Goal: Task Accomplishment & Management: Use online tool/utility

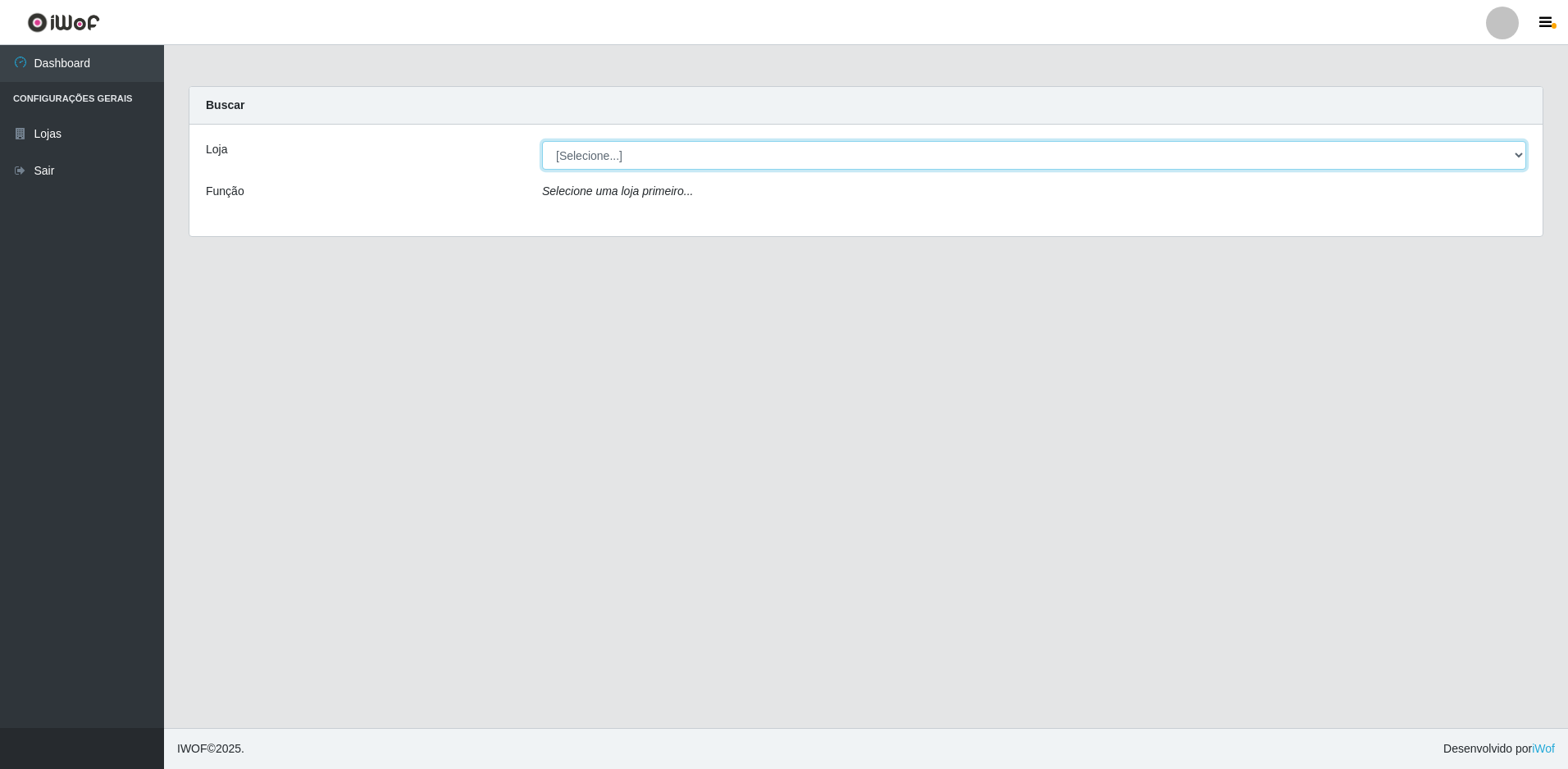
click at [578, 154] on select "[Selecione...] Extraplus - Loja 50 [GEOGRAPHIC_DATA]" at bounding box center [1033, 156] width 984 height 29
select select "451"
click at [541, 141] on select "[Selecione...] Extraplus - Loja 50 [GEOGRAPHIC_DATA]" at bounding box center [1033, 156] width 984 height 29
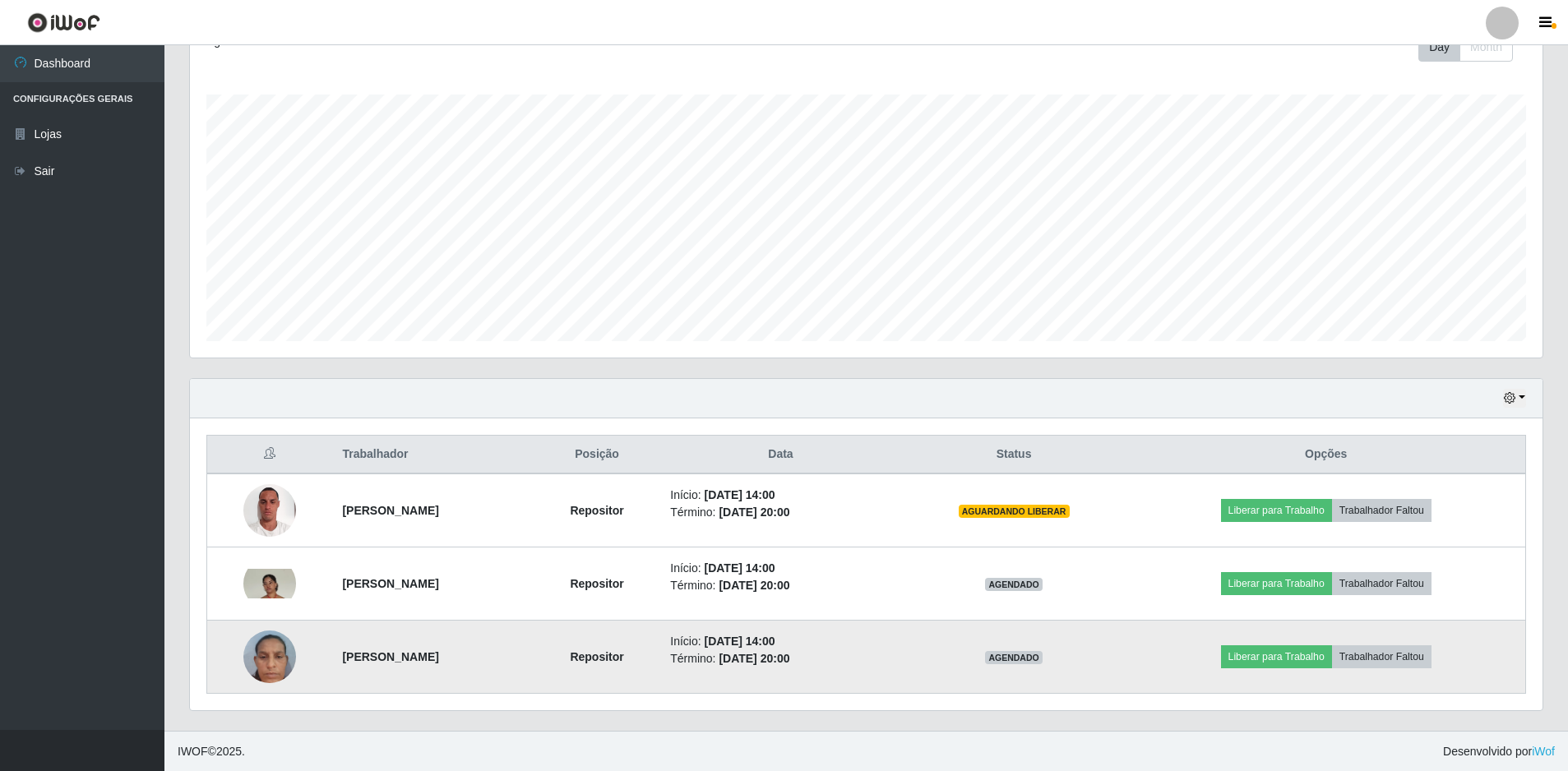
scroll to position [248, 0]
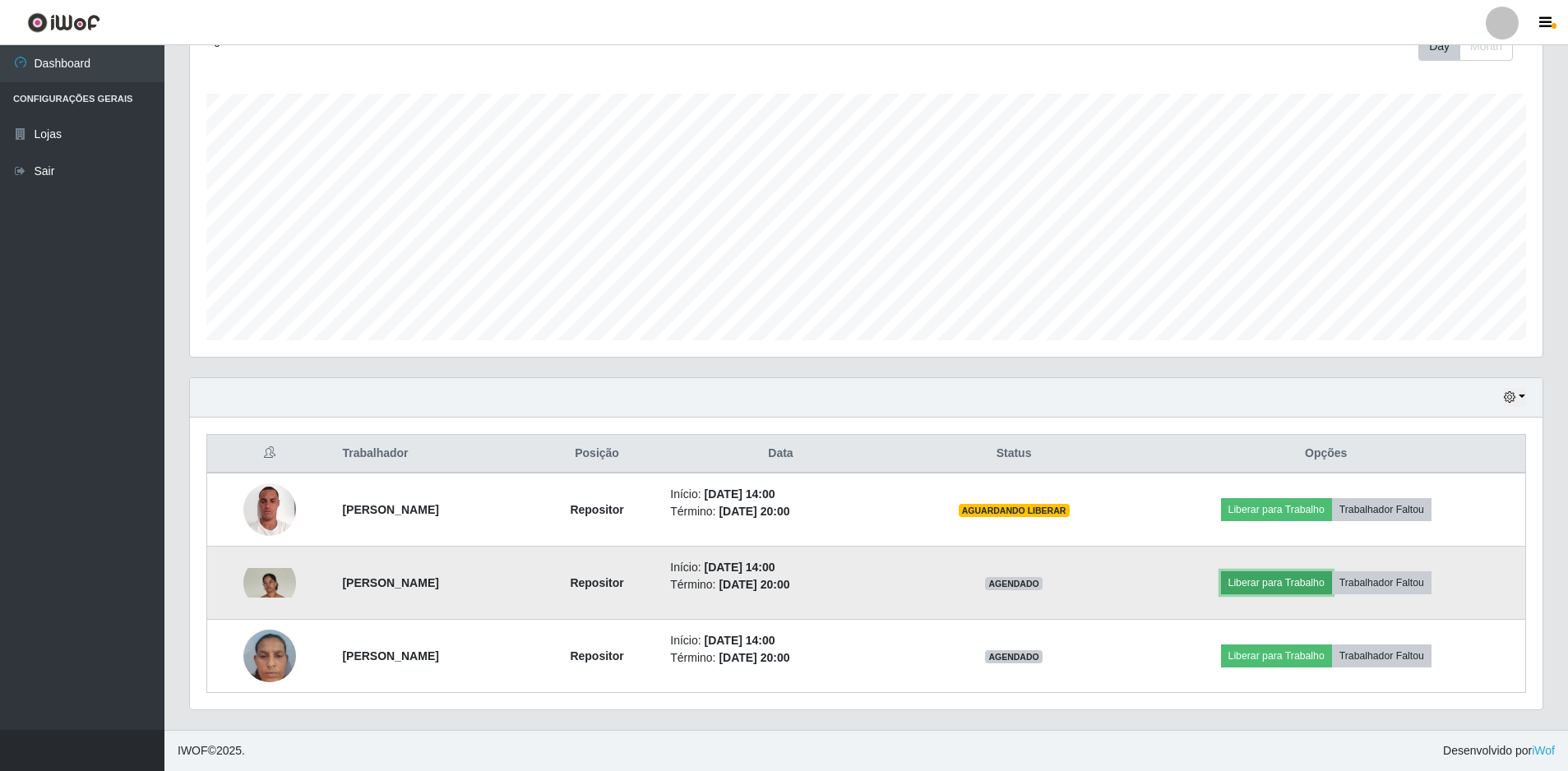
click at [1283, 588] on button "Liberar para Trabalho" at bounding box center [1276, 583] width 111 height 23
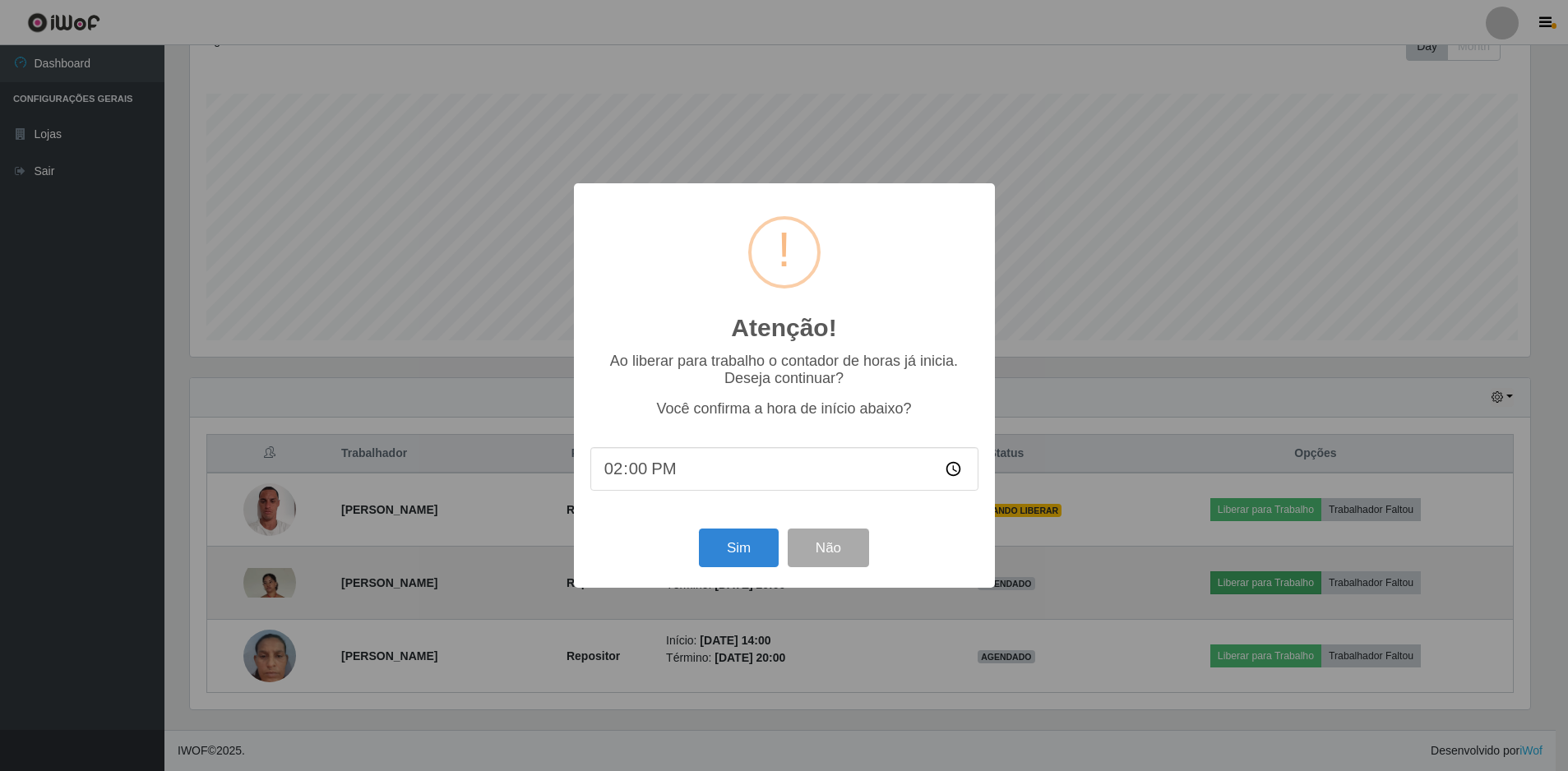
scroll to position [341, 1345]
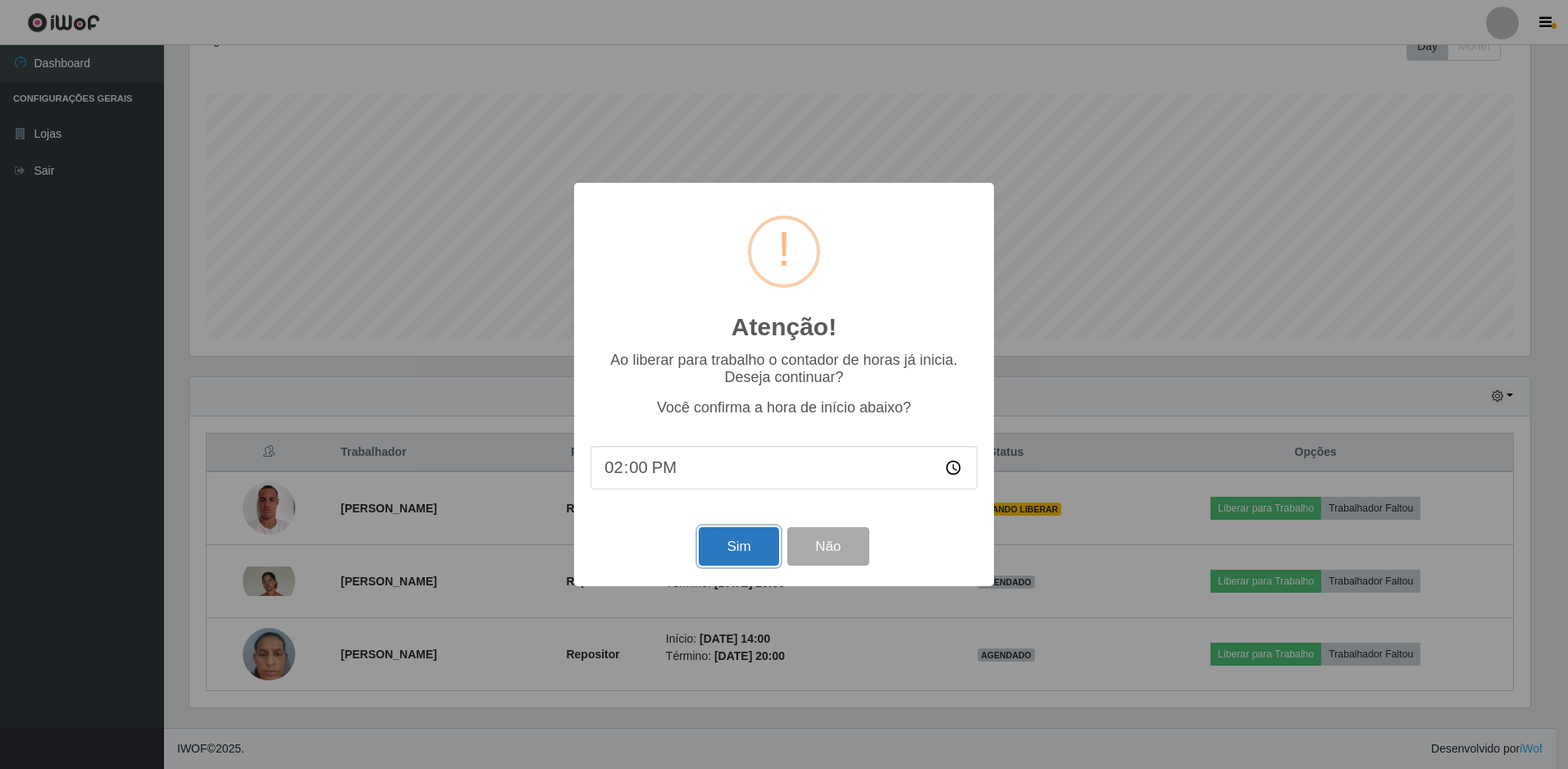
click at [724, 552] on button "Sim" at bounding box center [739, 546] width 80 height 39
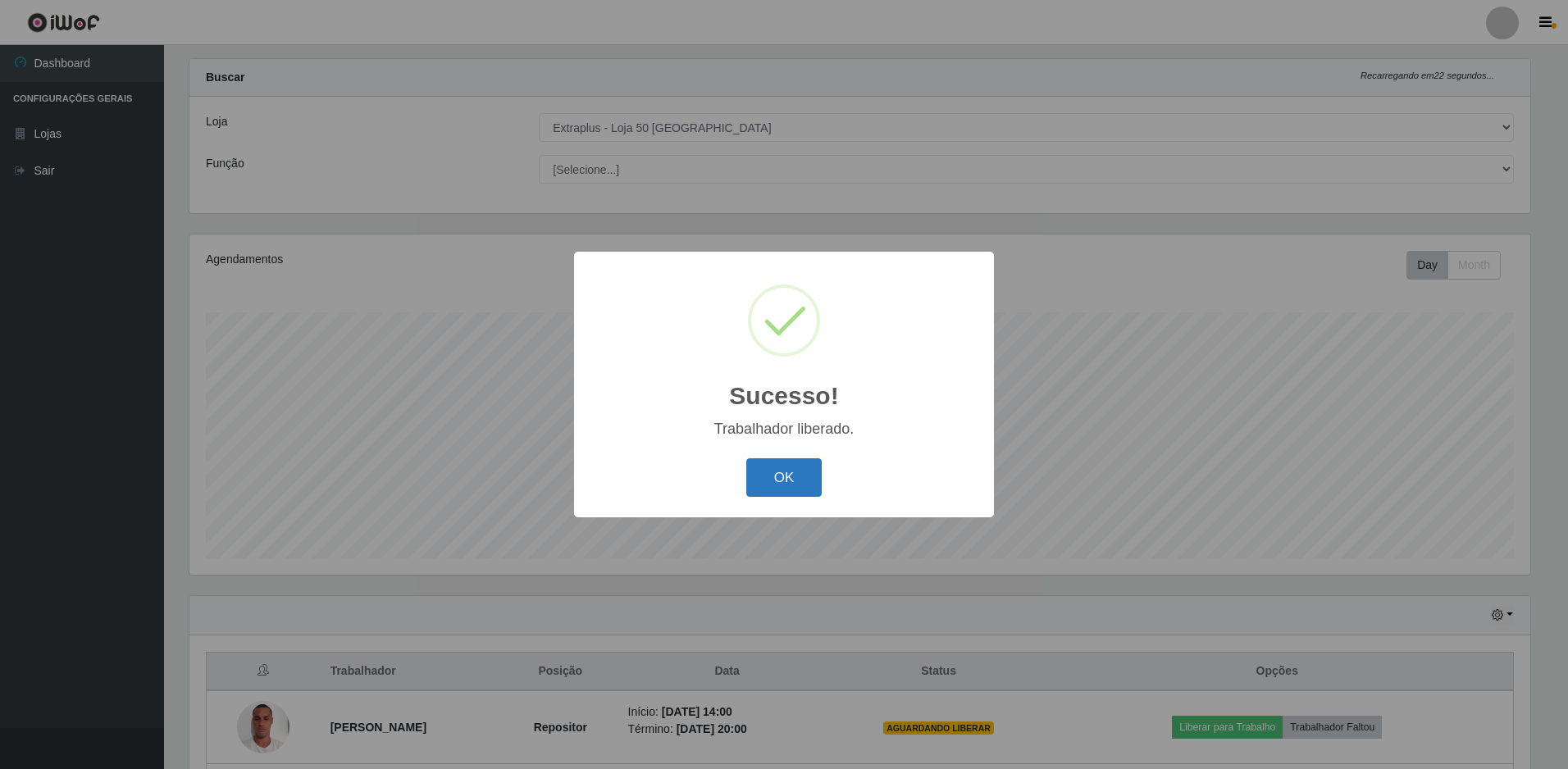
click at [770, 477] on button "OK" at bounding box center [784, 477] width 76 height 39
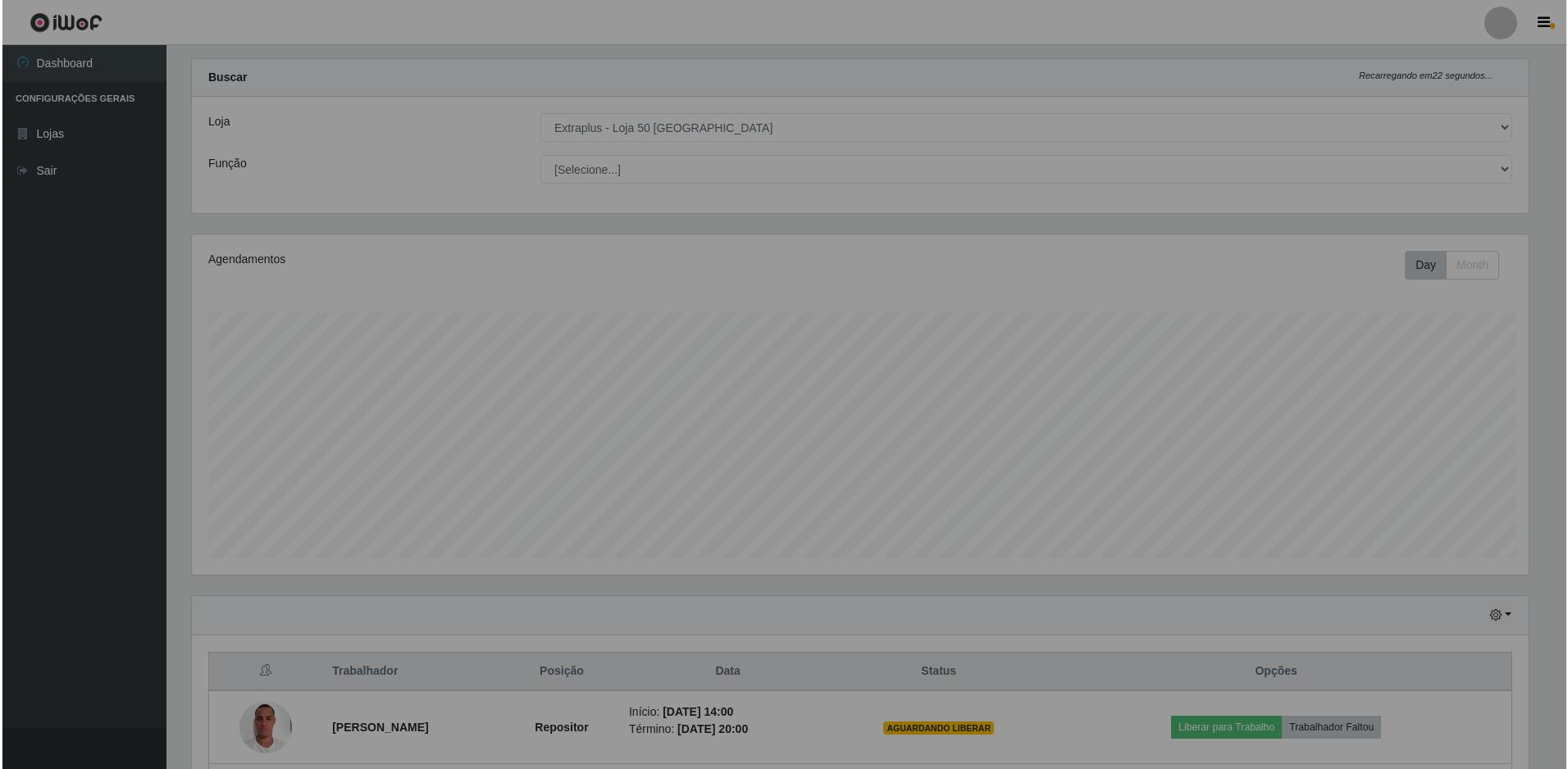
scroll to position [340, 1348]
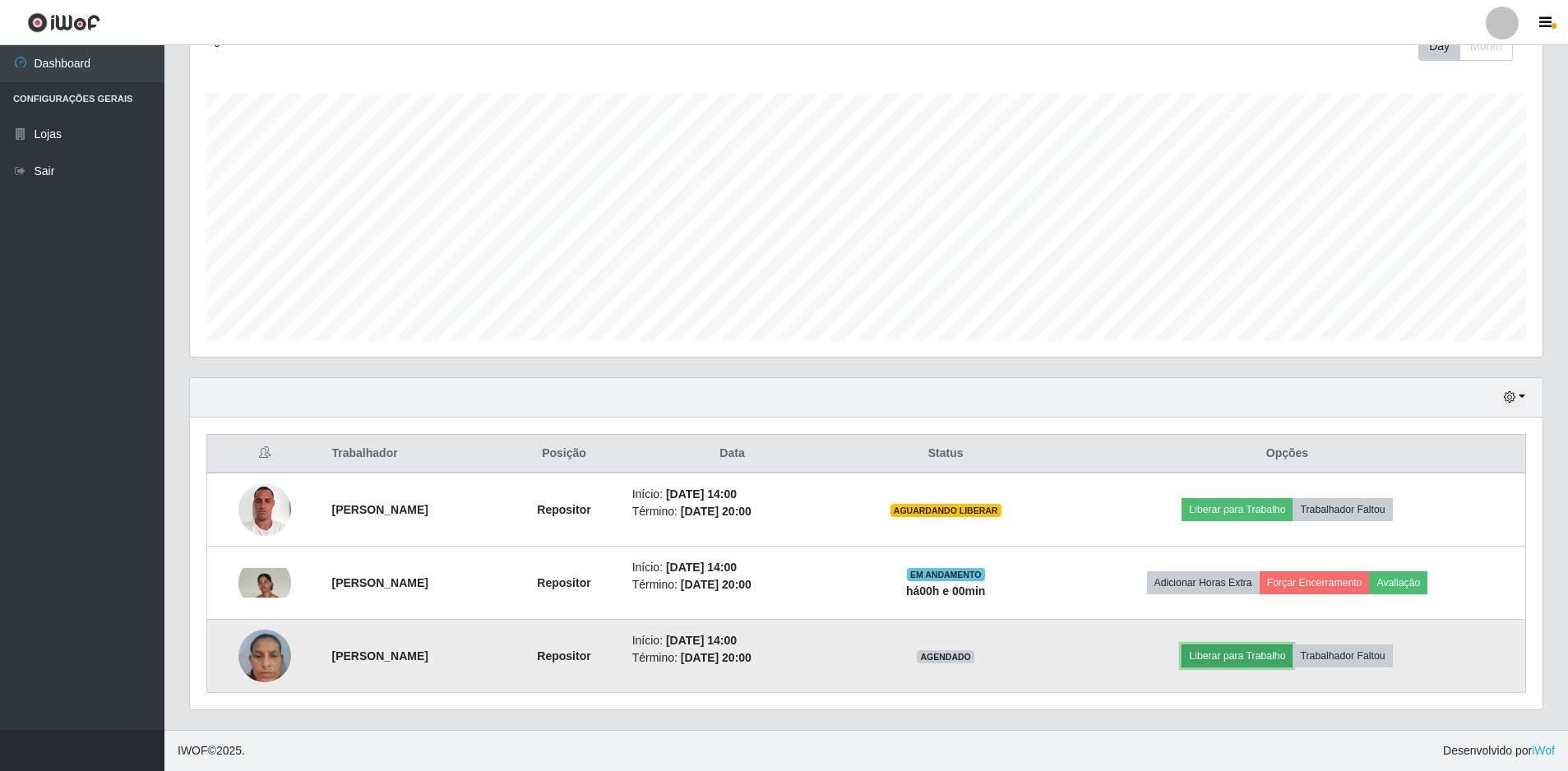
click at [1261, 657] on button "Liberar para Trabalho" at bounding box center [1237, 656] width 111 height 23
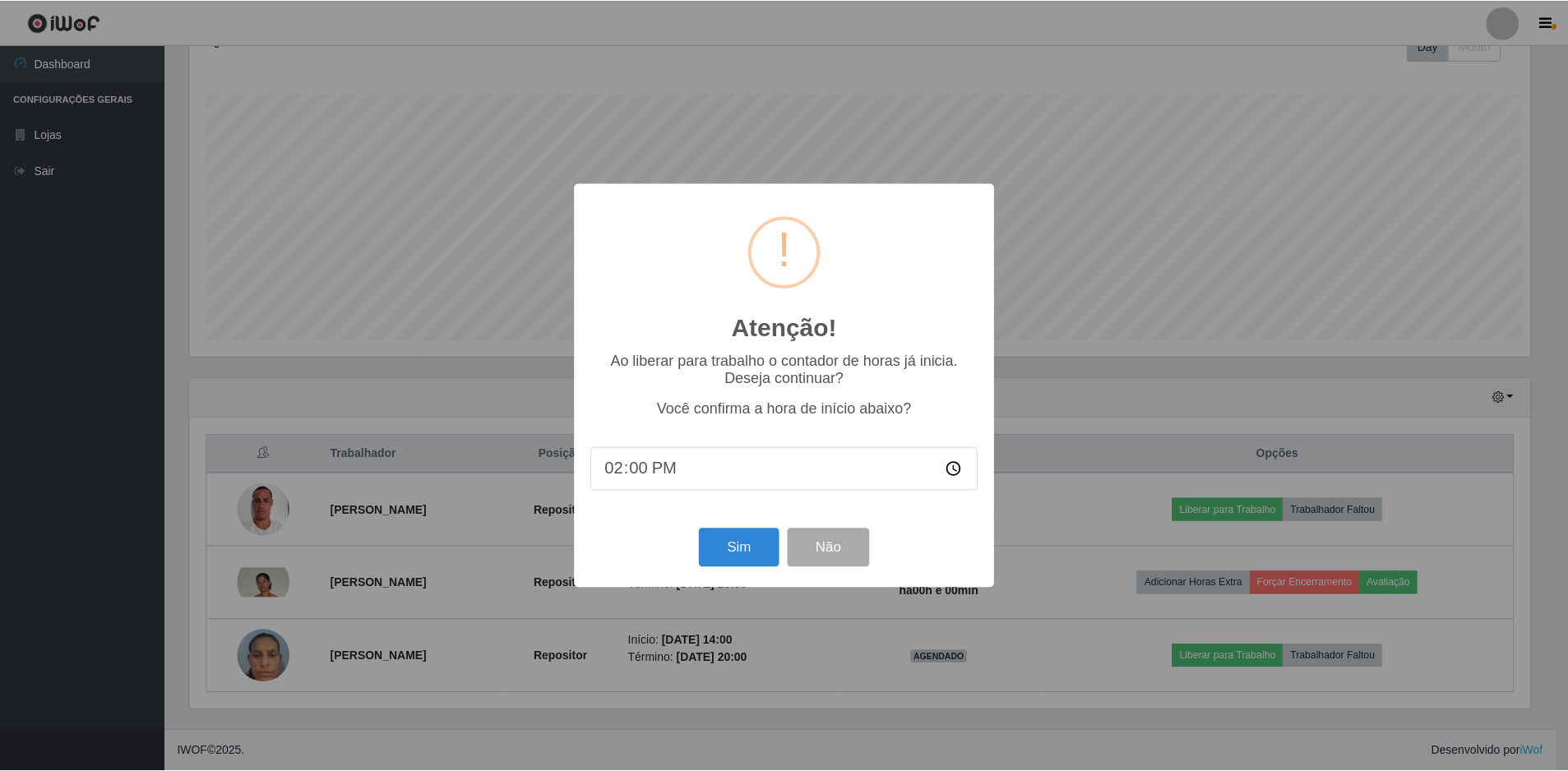
scroll to position [341, 1345]
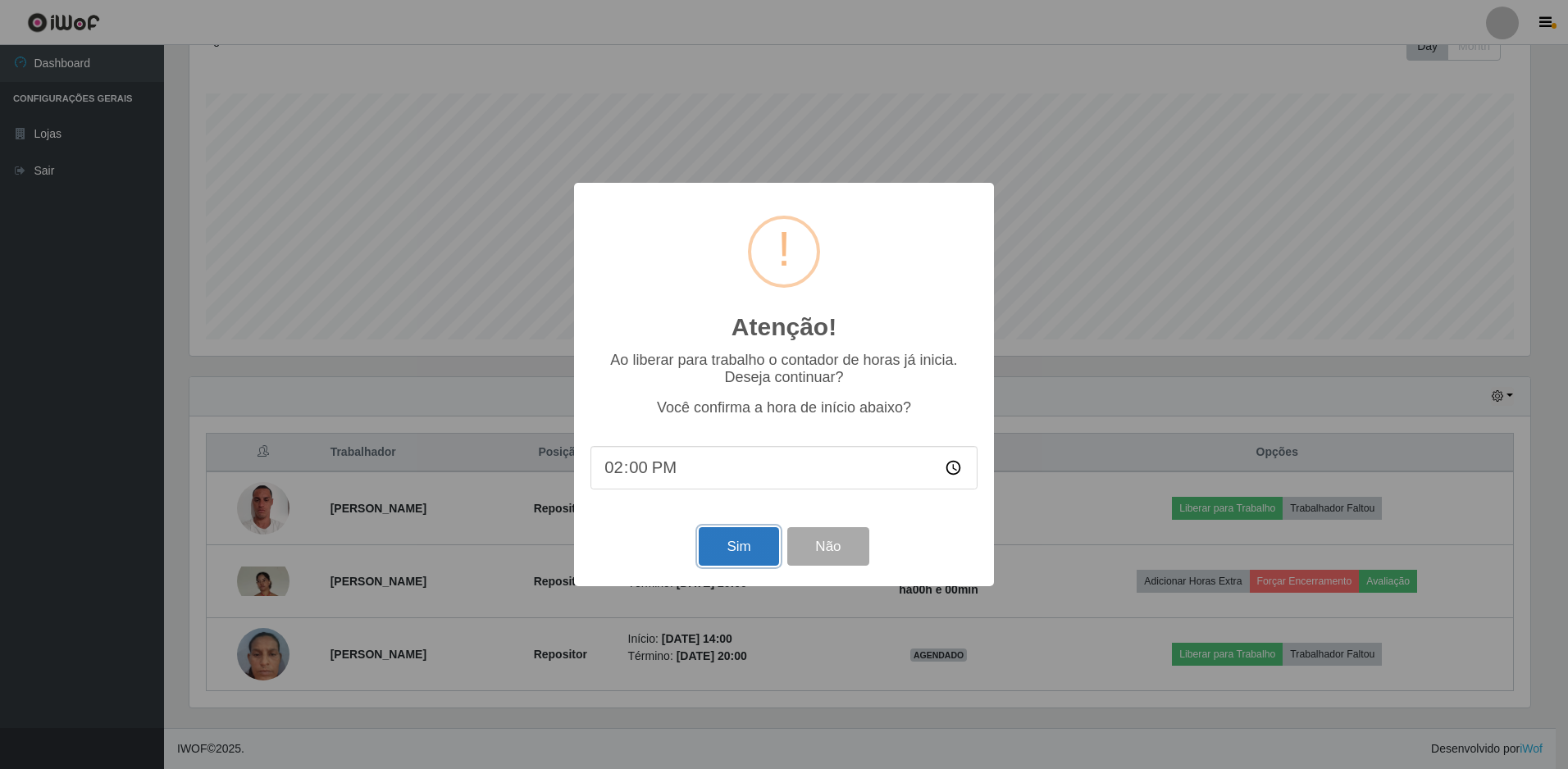
click at [731, 543] on button "Sim" at bounding box center [739, 546] width 80 height 39
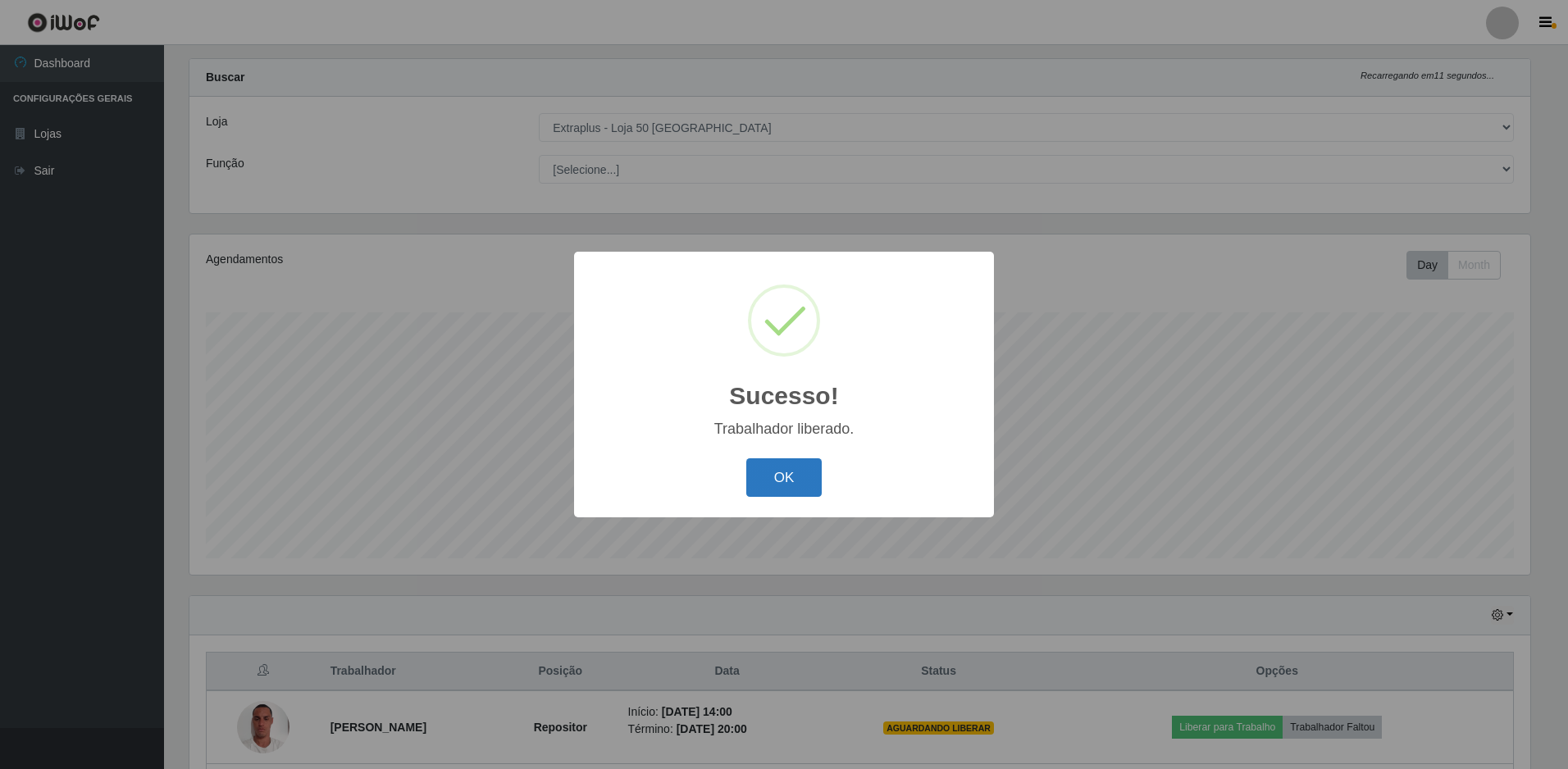
click at [771, 467] on button "OK" at bounding box center [784, 477] width 76 height 39
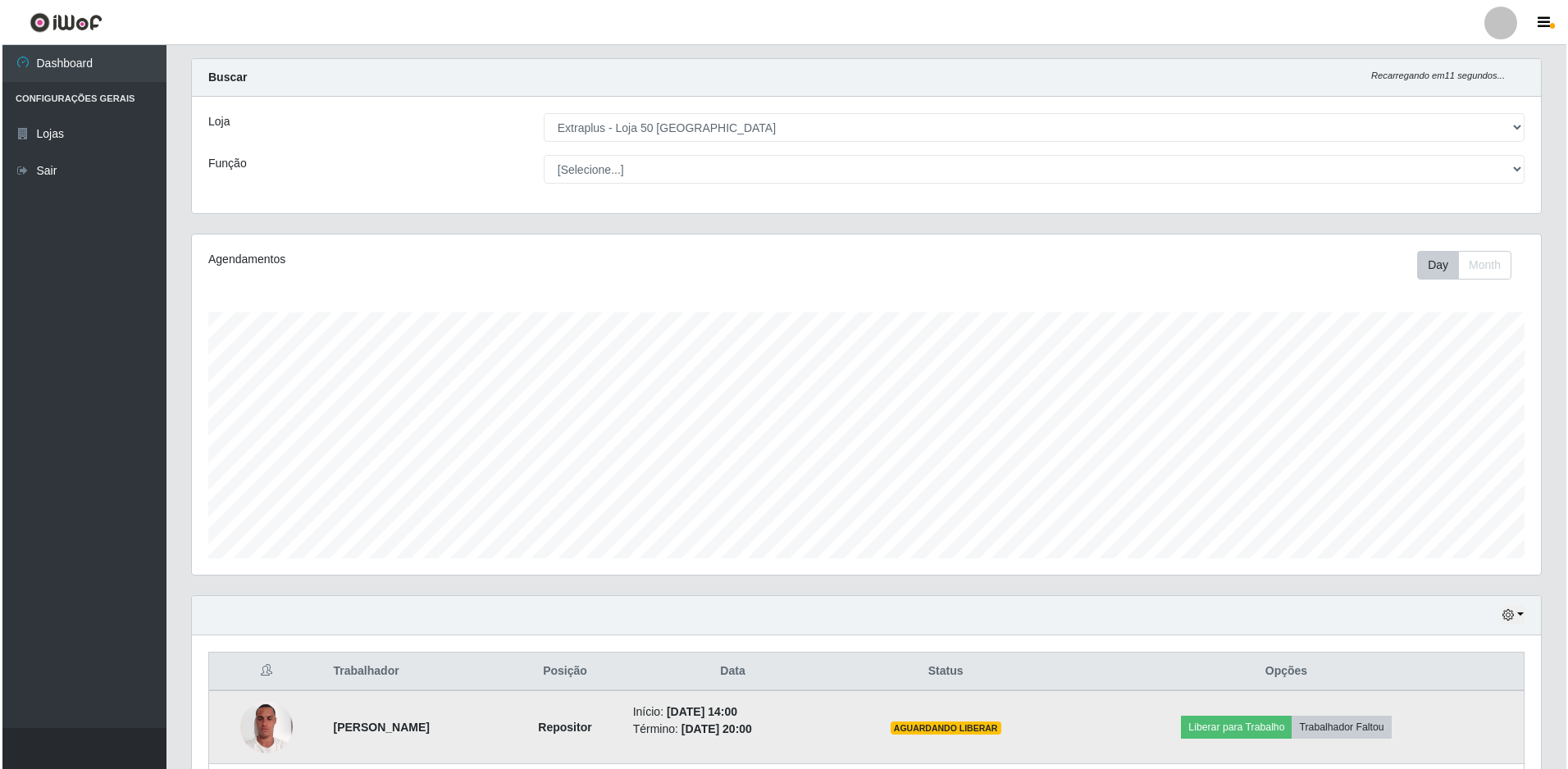
scroll to position [247, 0]
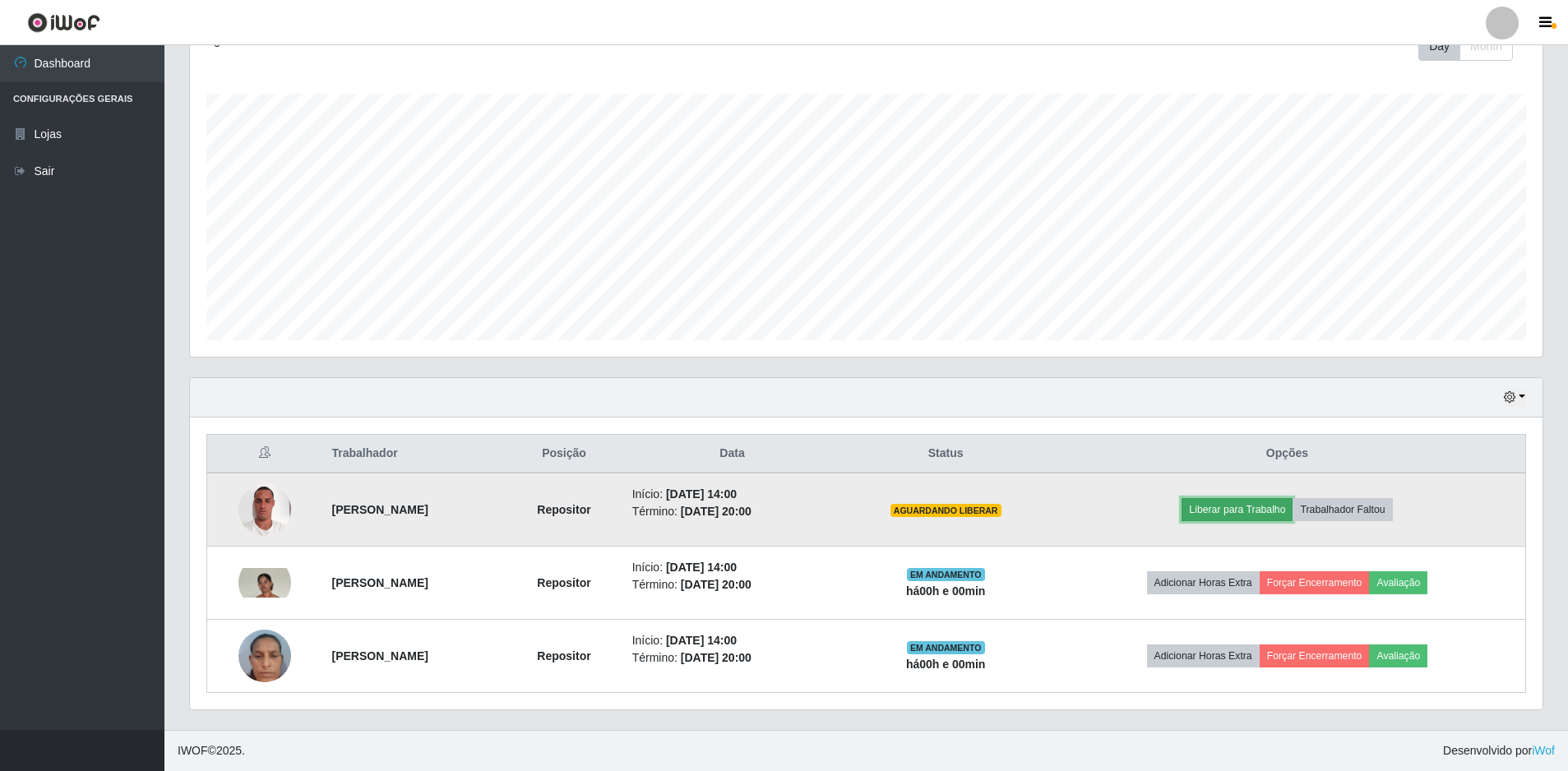
click at [1236, 510] on button "Liberar para Trabalho" at bounding box center [1237, 510] width 111 height 23
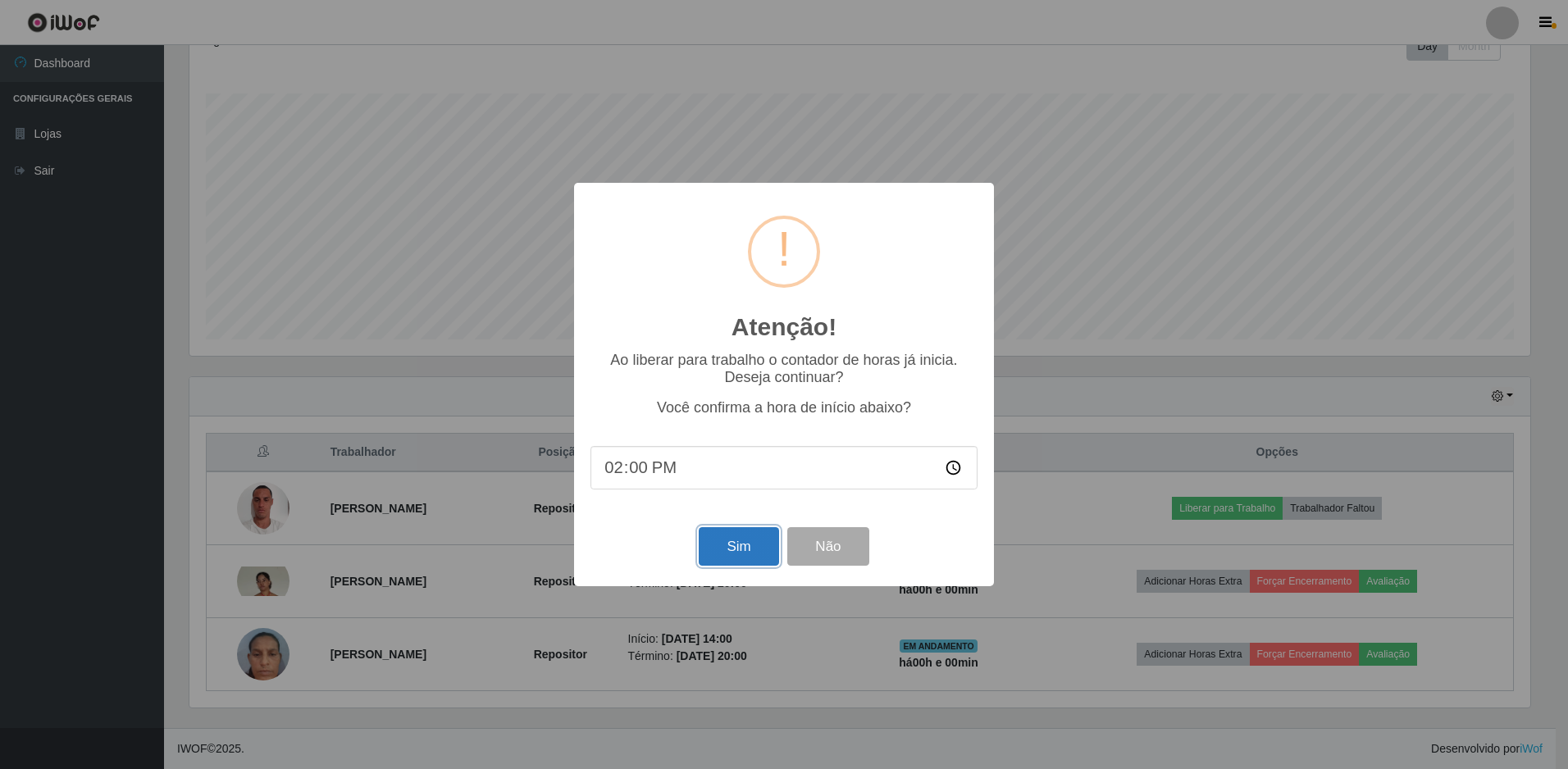
click at [759, 539] on button "Sim" at bounding box center [739, 546] width 80 height 39
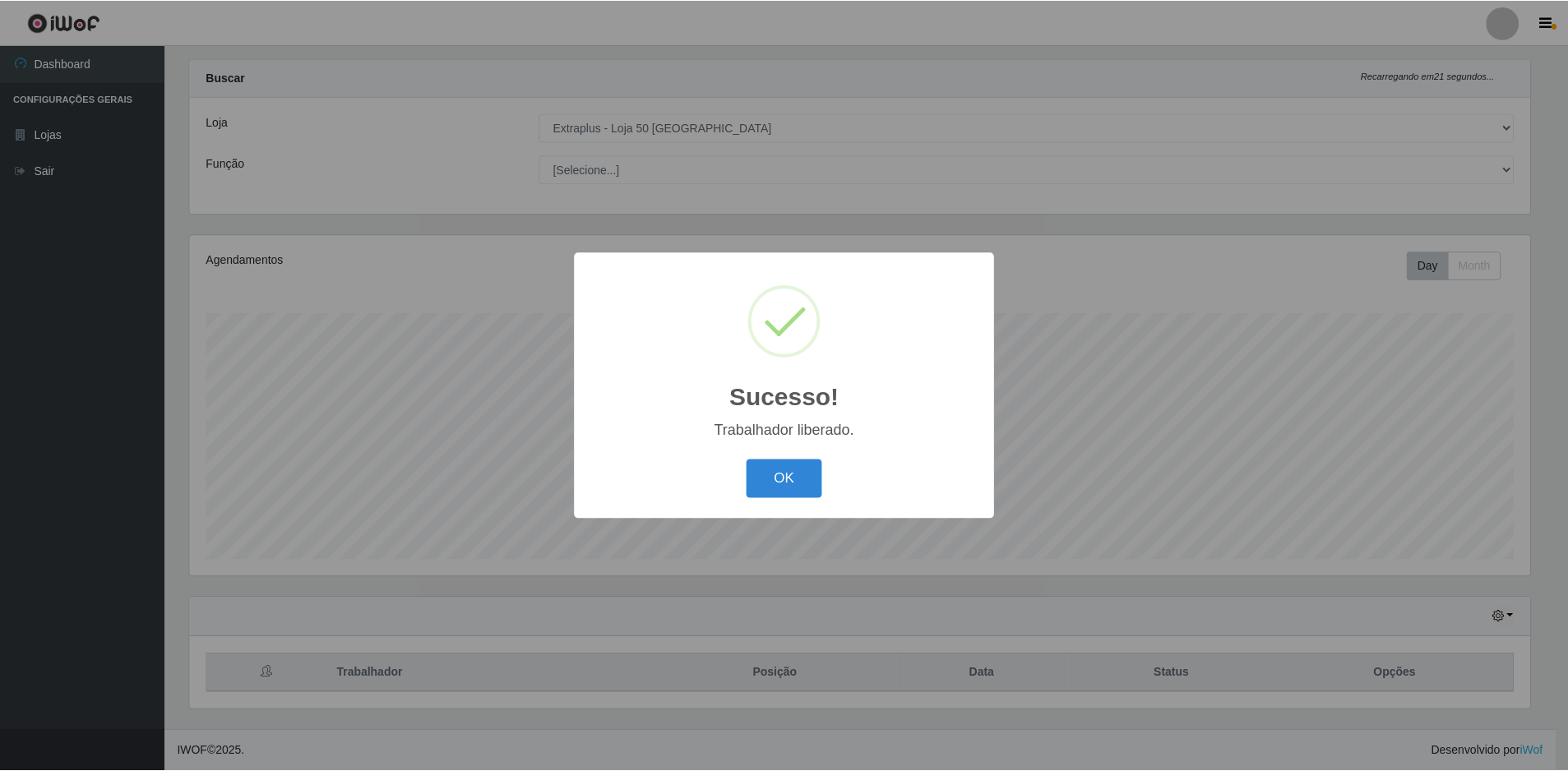
scroll to position [0, 0]
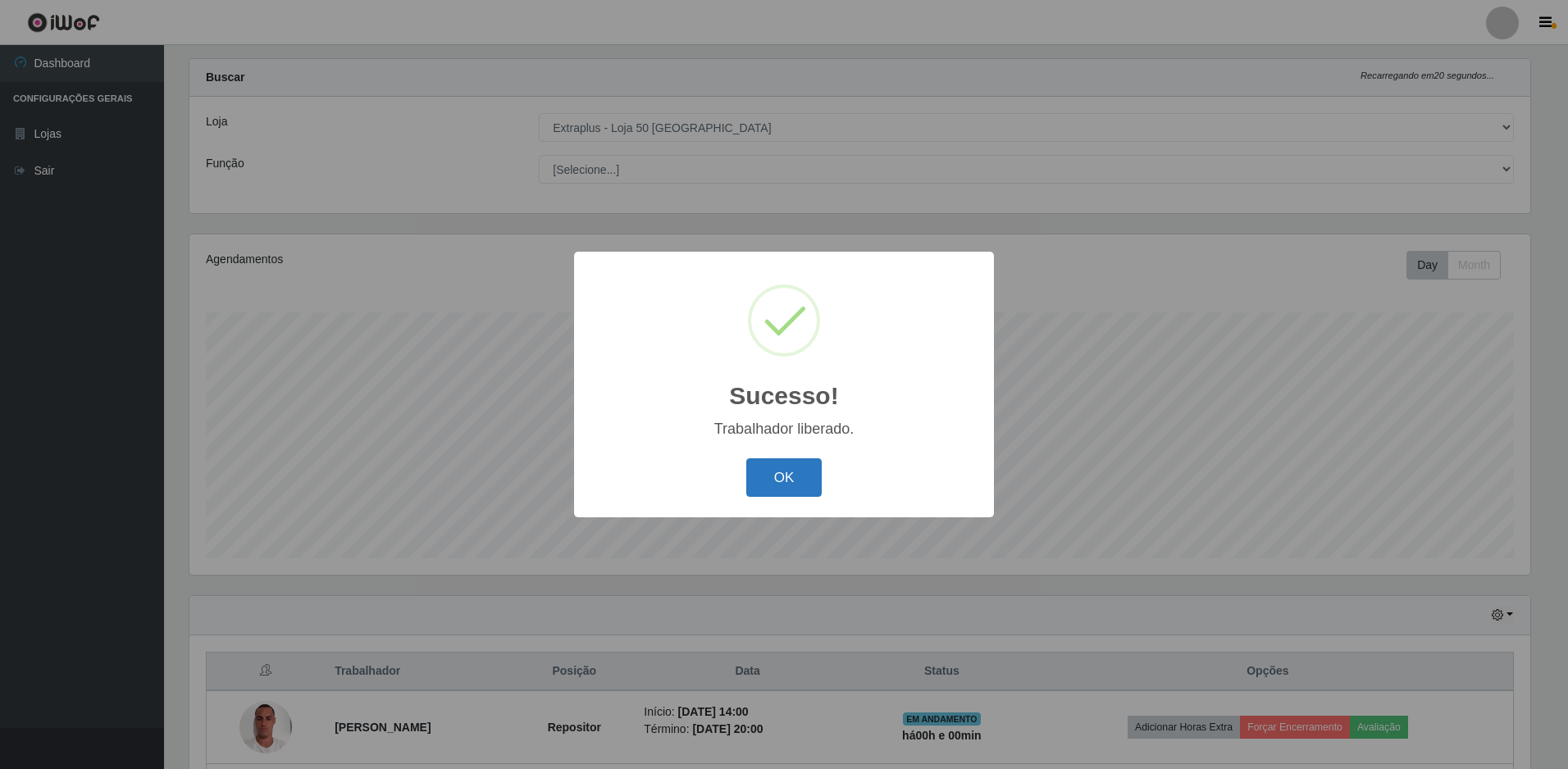
click at [800, 481] on button "OK" at bounding box center [784, 477] width 76 height 39
